Goal: Task Accomplishment & Management: Manage account settings

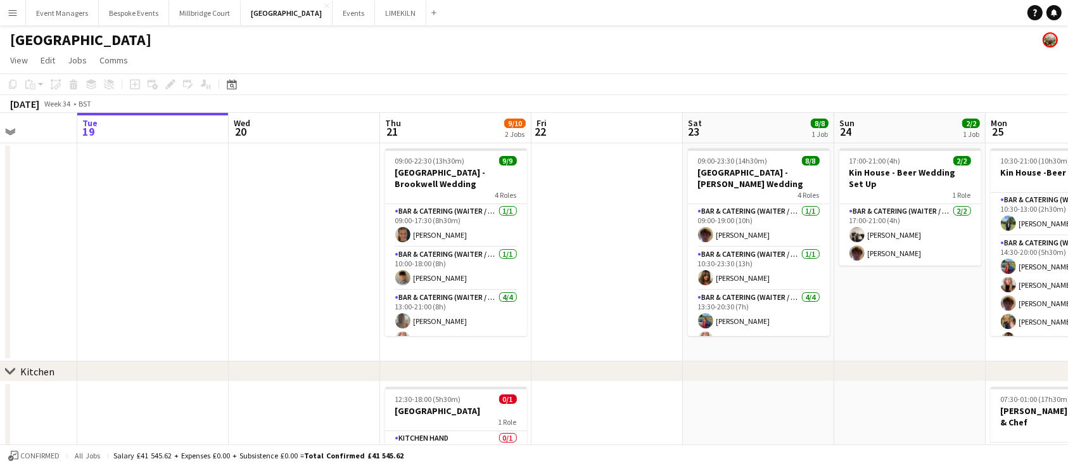
click at [465, 125] on app-board-header-date "Thu 21 9/10 2 Jobs" at bounding box center [455, 128] width 151 height 30
